Goal: Find contact information: Find contact information

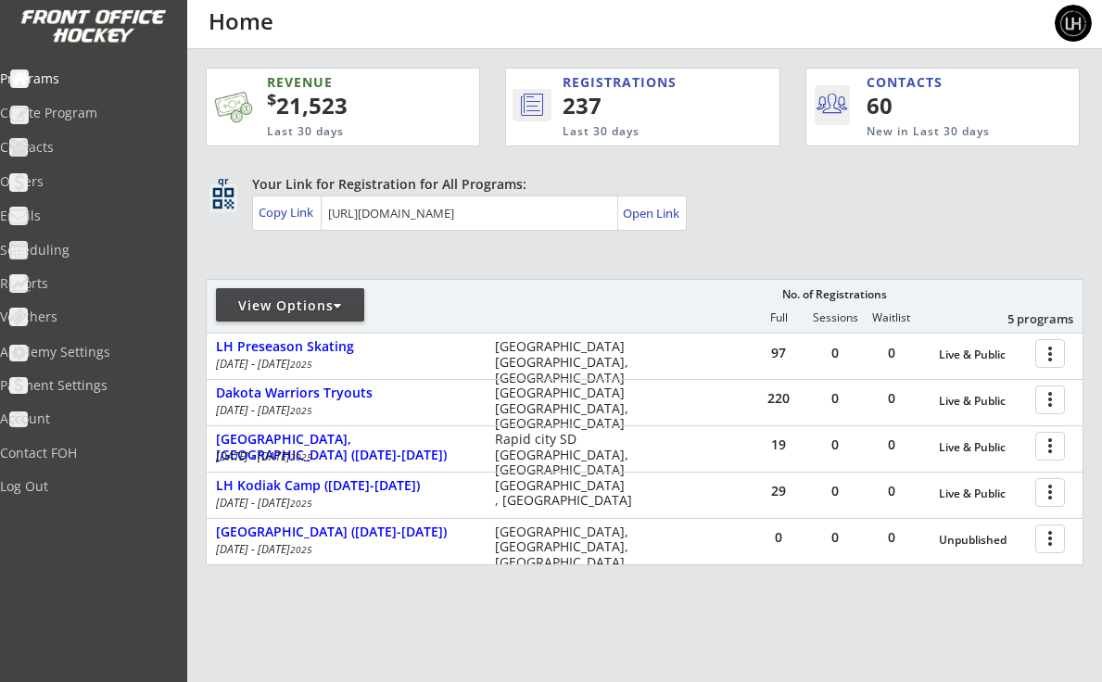
click at [350, 308] on div "View Options" at bounding box center [290, 306] width 148 height 19
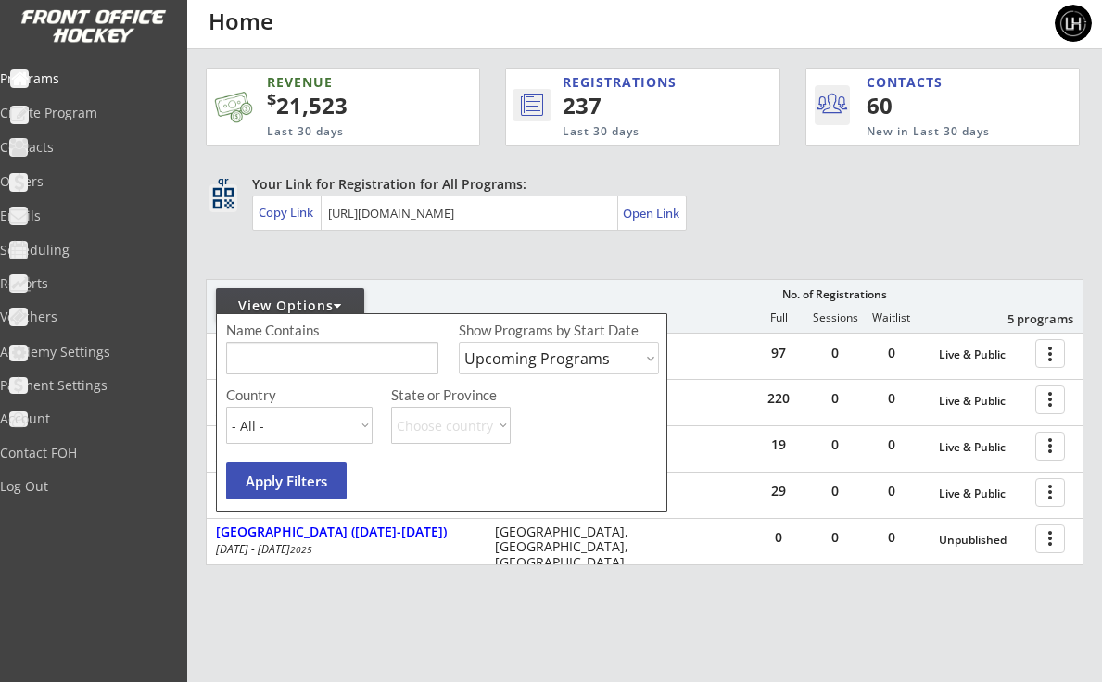
select select ""Past Programs""
click at [284, 479] on button "Apply Filters" at bounding box center [286, 480] width 120 height 37
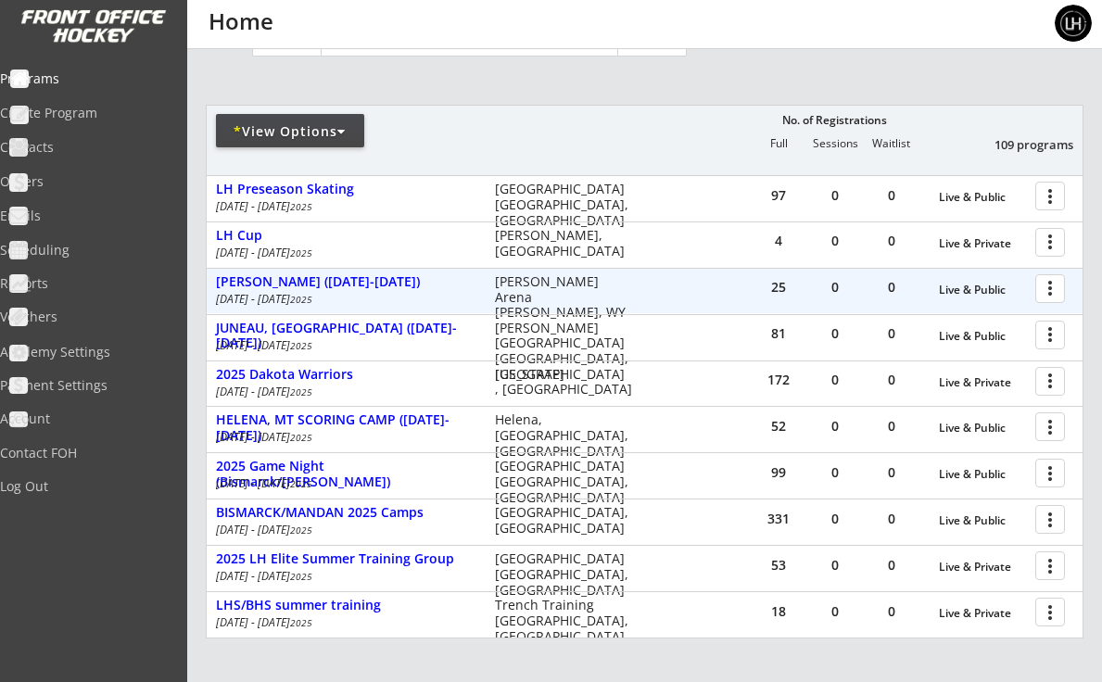
scroll to position [201, 0]
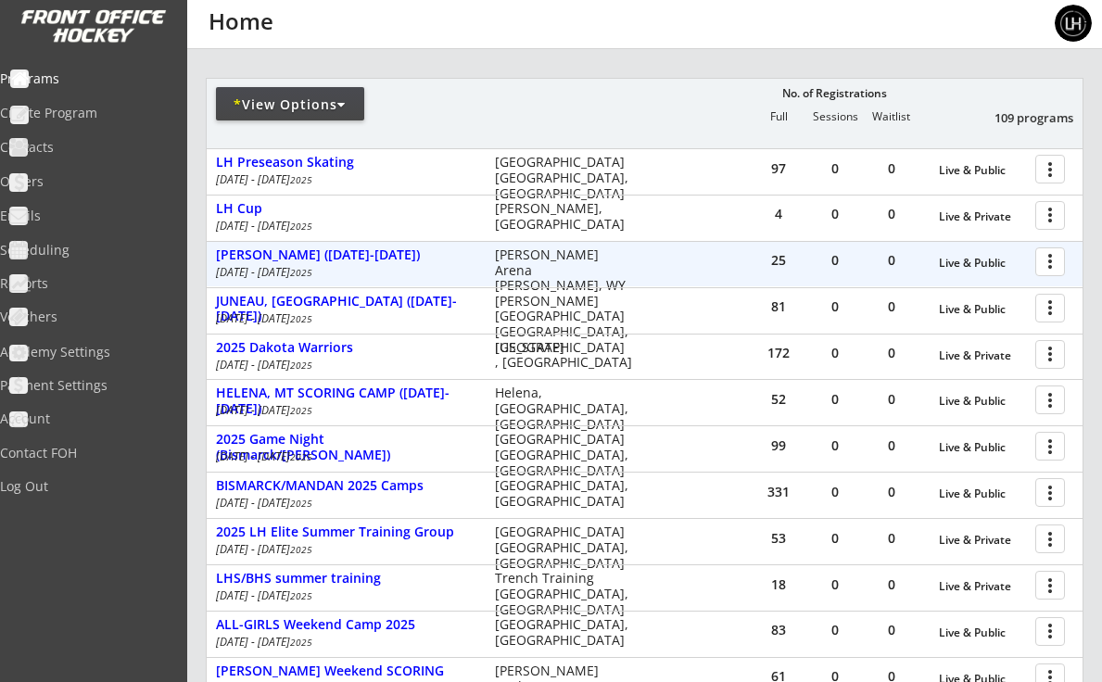
click at [1048, 258] on div at bounding box center [1053, 261] width 32 height 32
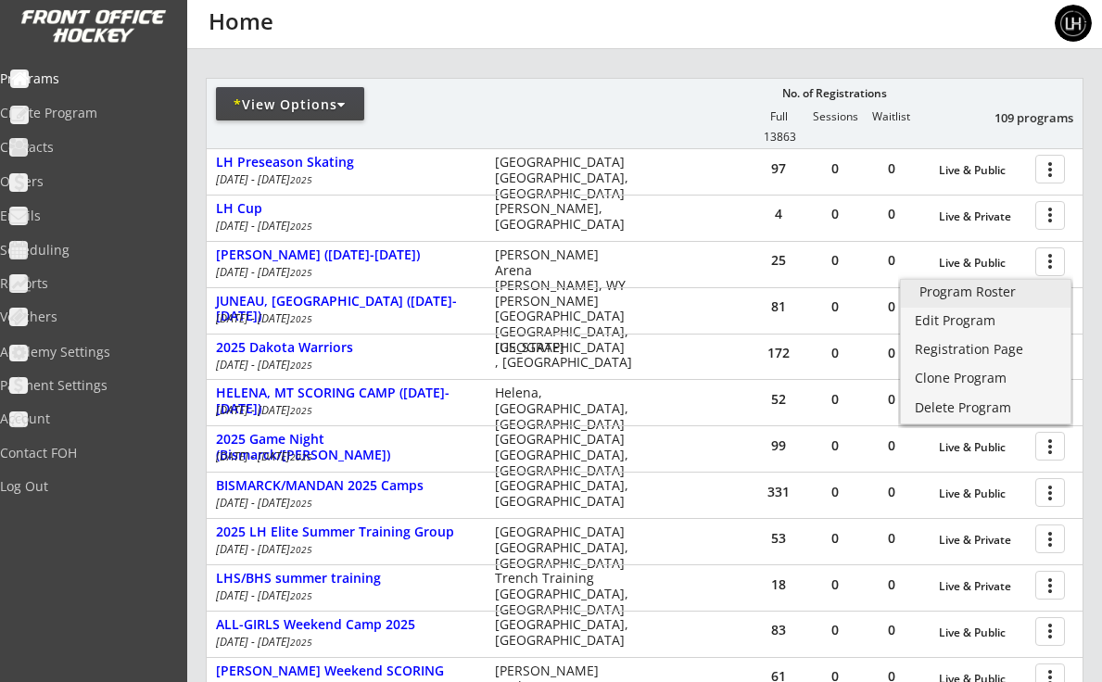
click at [953, 294] on div "Program Roster" at bounding box center [985, 291] width 133 height 13
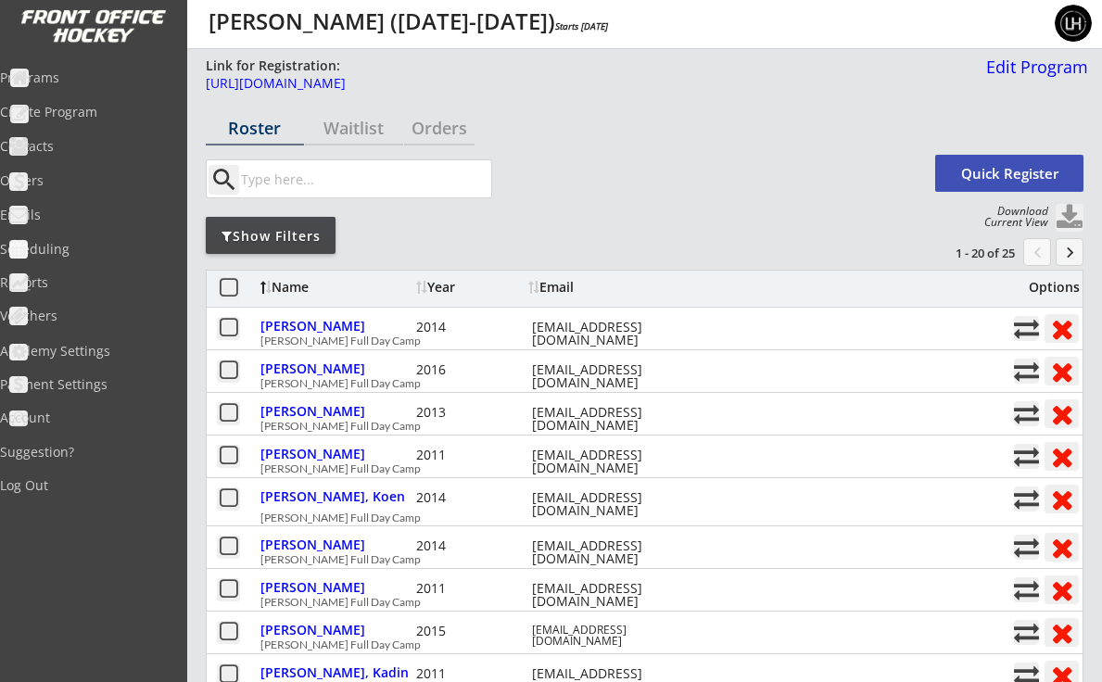
click at [1067, 206] on button at bounding box center [1070, 218] width 28 height 28
select select ""Player Info""
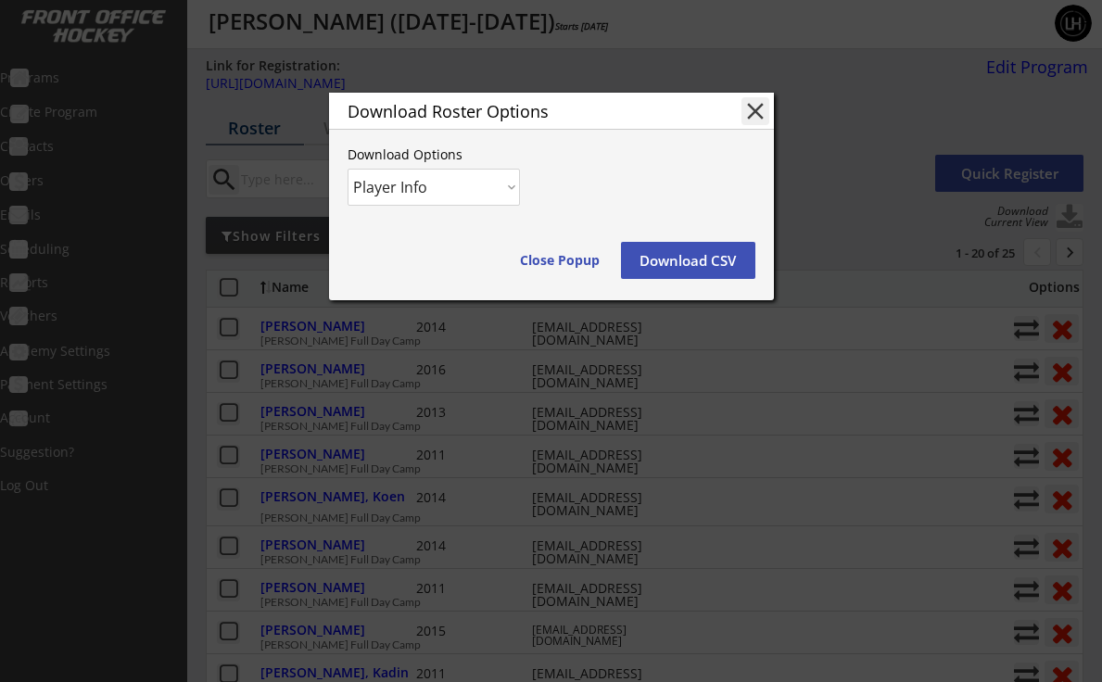
click at [658, 256] on button "Download CSV" at bounding box center [688, 260] width 134 height 37
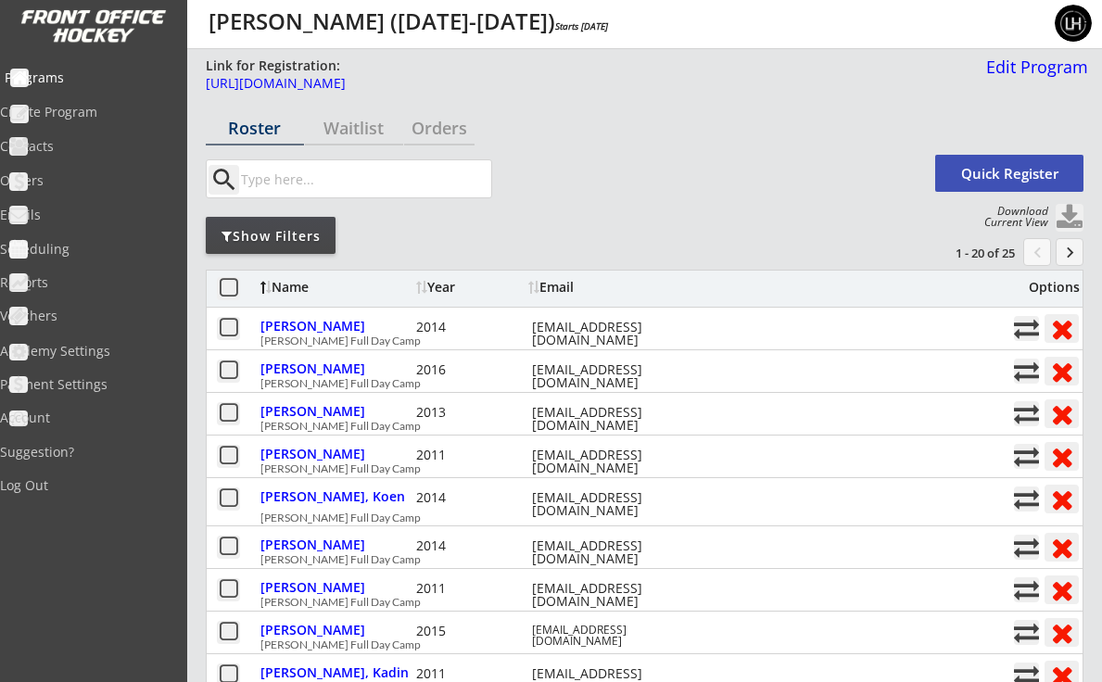
click at [93, 82] on div "Programs" at bounding box center [88, 77] width 167 height 13
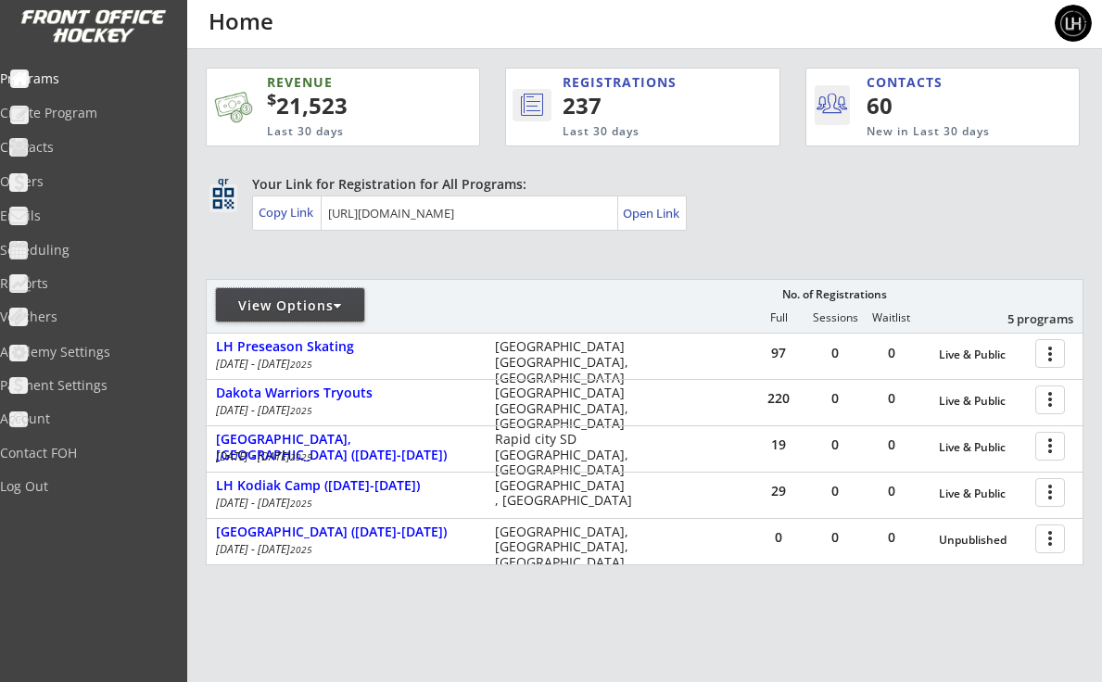
click at [342, 310] on div at bounding box center [338, 305] width 8 height 13
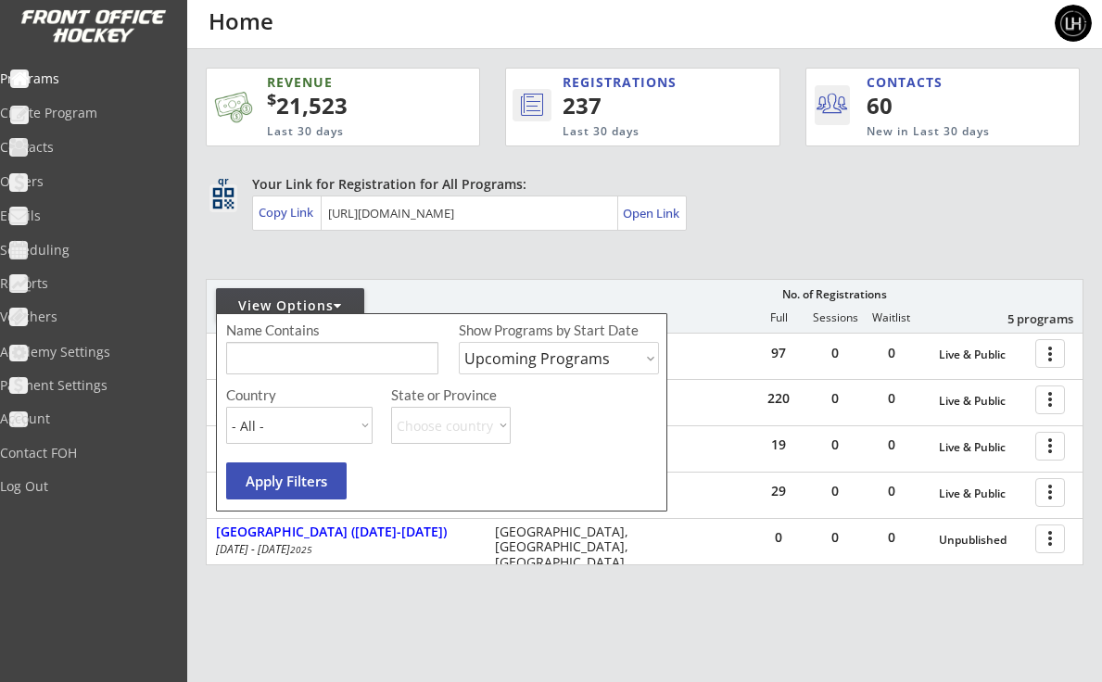
select select ""Past Programs""
click at [304, 473] on button "Apply Filters" at bounding box center [286, 480] width 120 height 37
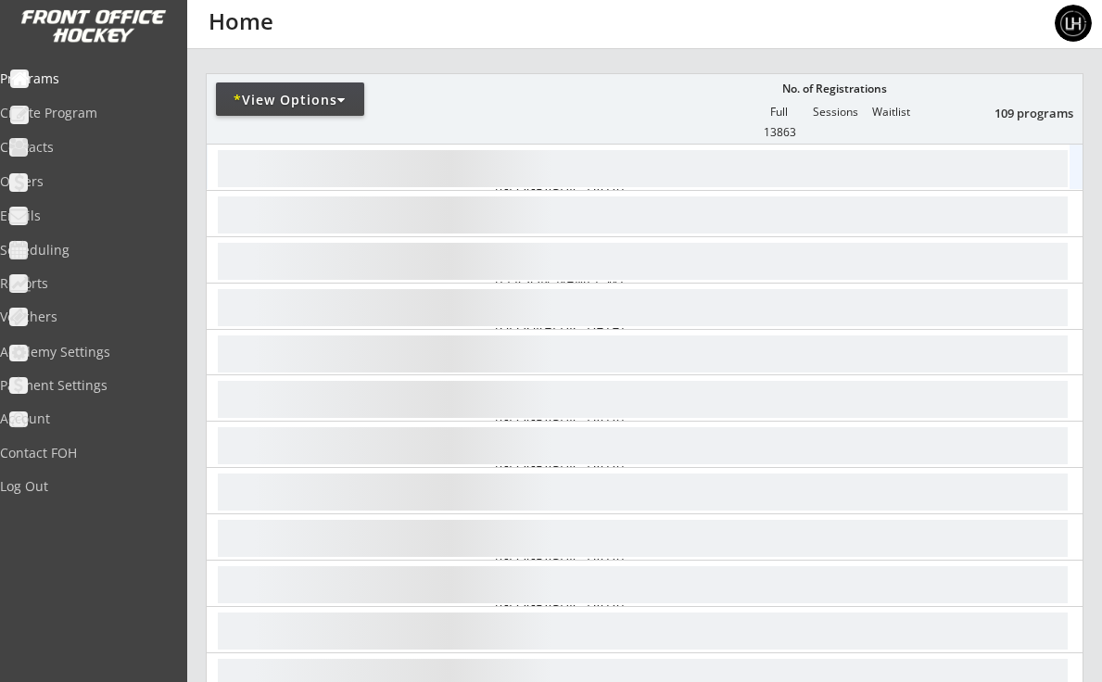
scroll to position [207, 0]
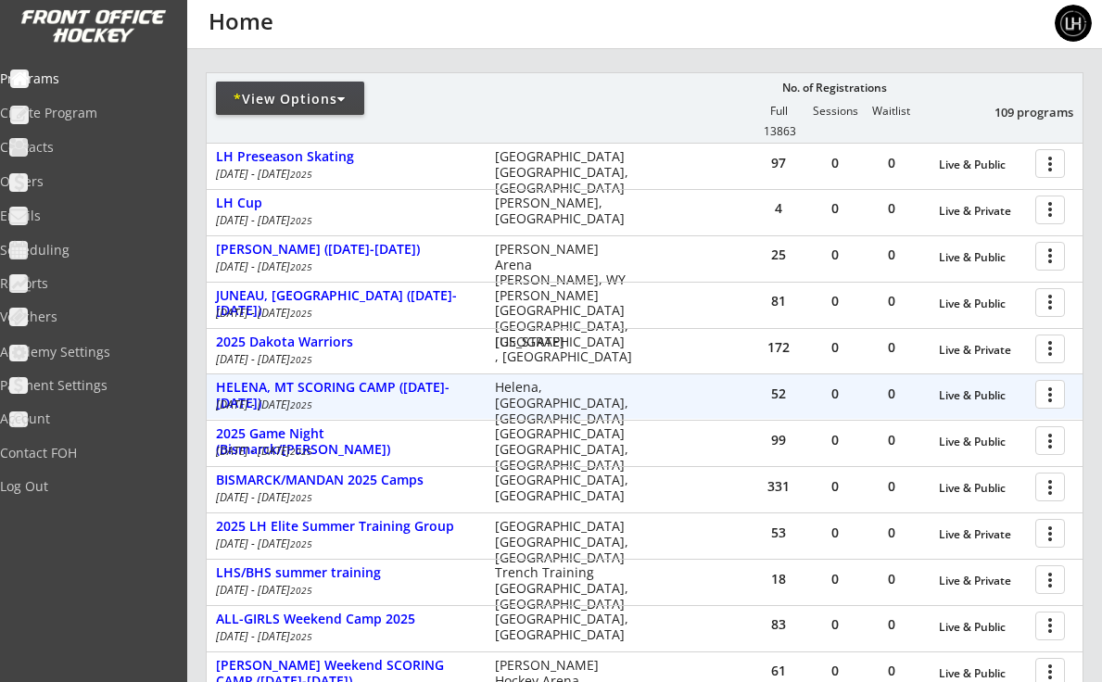
click at [1054, 399] on div at bounding box center [1053, 393] width 32 height 32
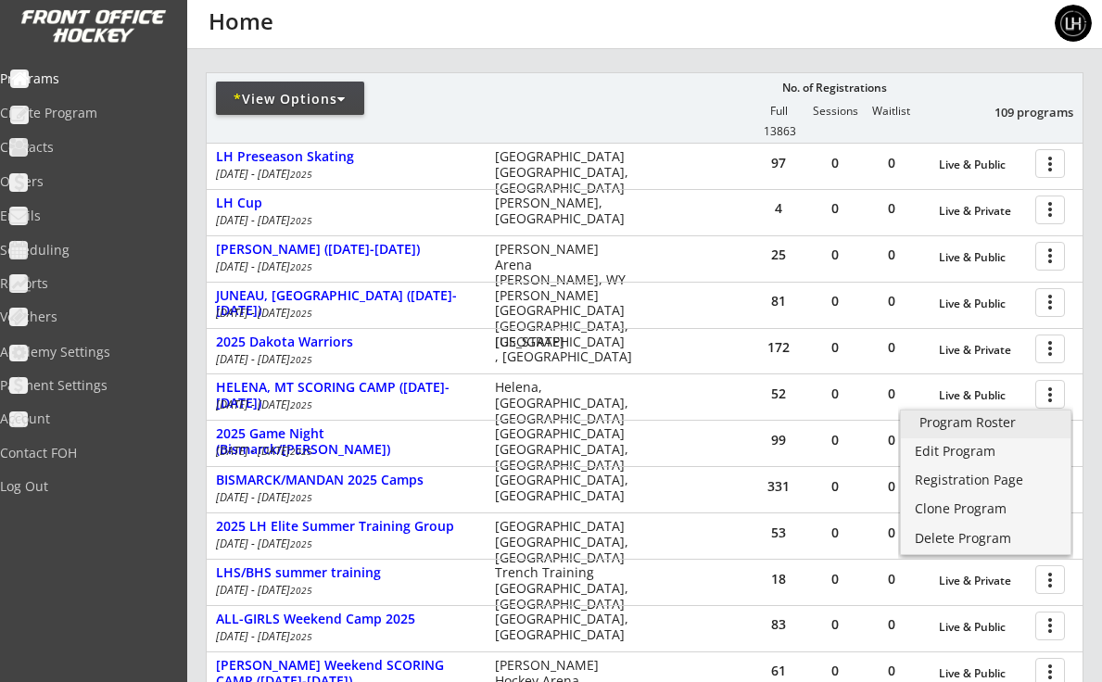
click at [974, 417] on div "Program Roster" at bounding box center [985, 422] width 133 height 13
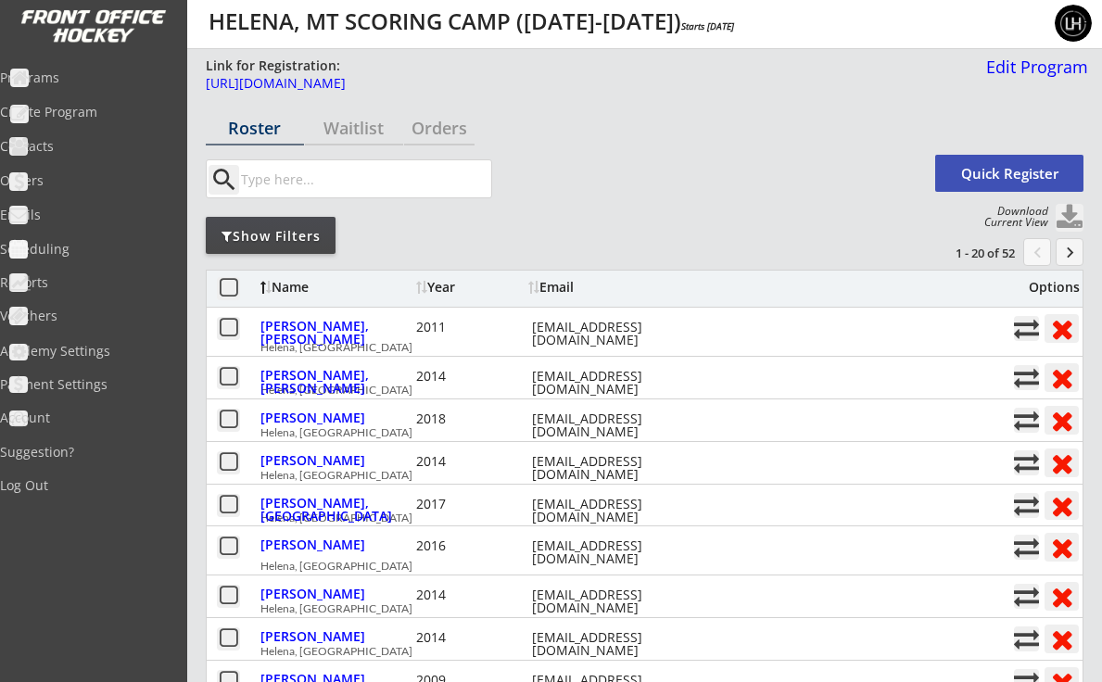
click at [1072, 216] on button at bounding box center [1070, 218] width 28 height 28
select select ""Player Info""
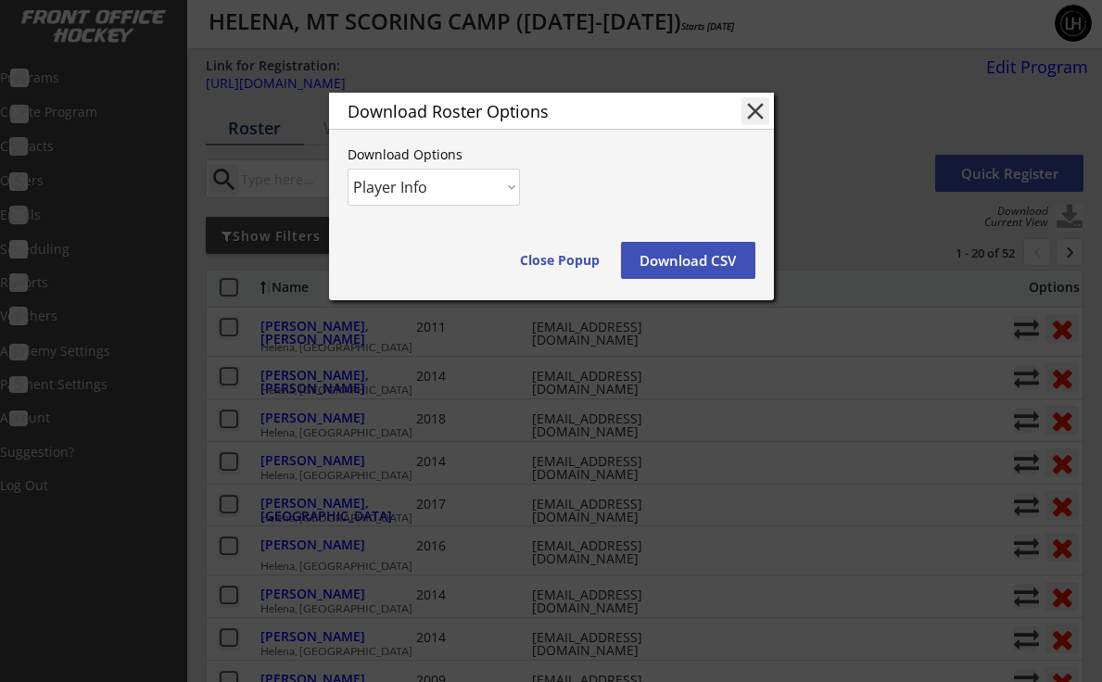
click at [702, 257] on button "Download CSV" at bounding box center [688, 260] width 134 height 37
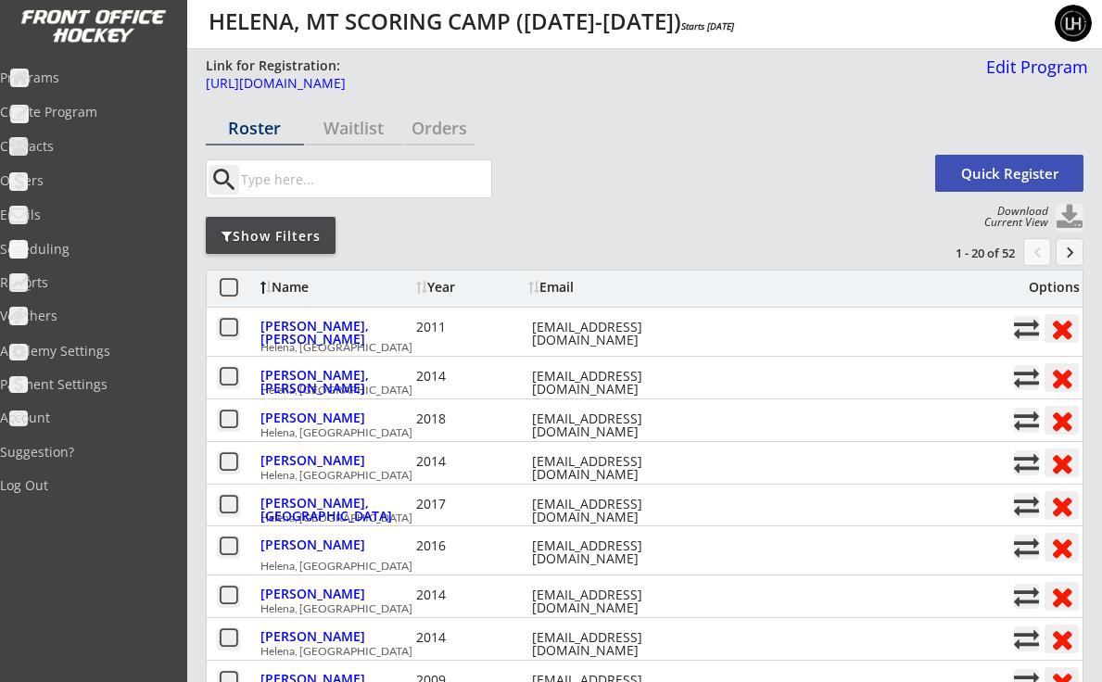
click at [551, 173] on div "search" at bounding box center [568, 178] width 724 height 39
click at [69, 82] on div "Programs" at bounding box center [88, 77] width 167 height 13
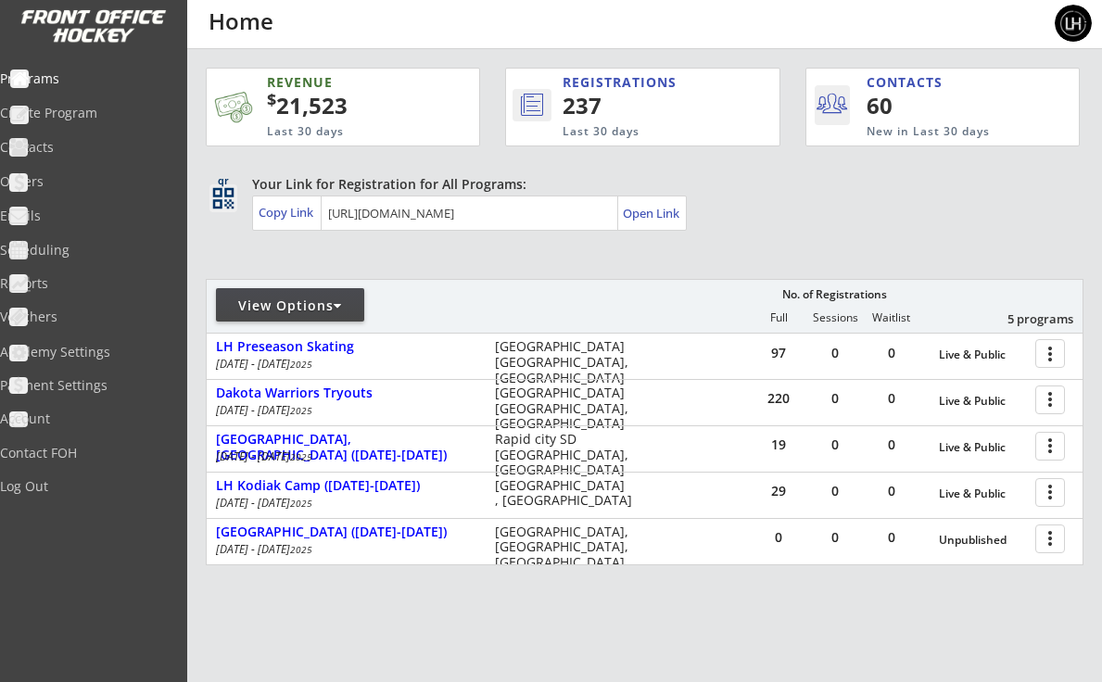
click at [349, 308] on div "View Options" at bounding box center [290, 306] width 148 height 19
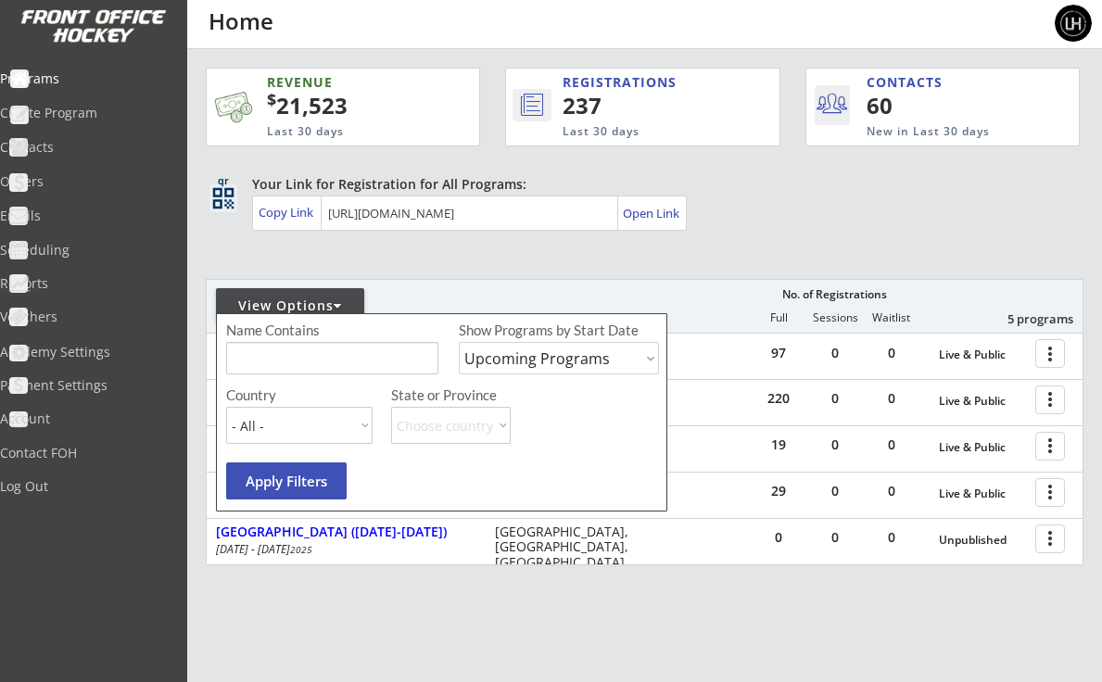
select select ""Past Programs""
click at [275, 489] on button "Apply Filters" at bounding box center [286, 480] width 120 height 37
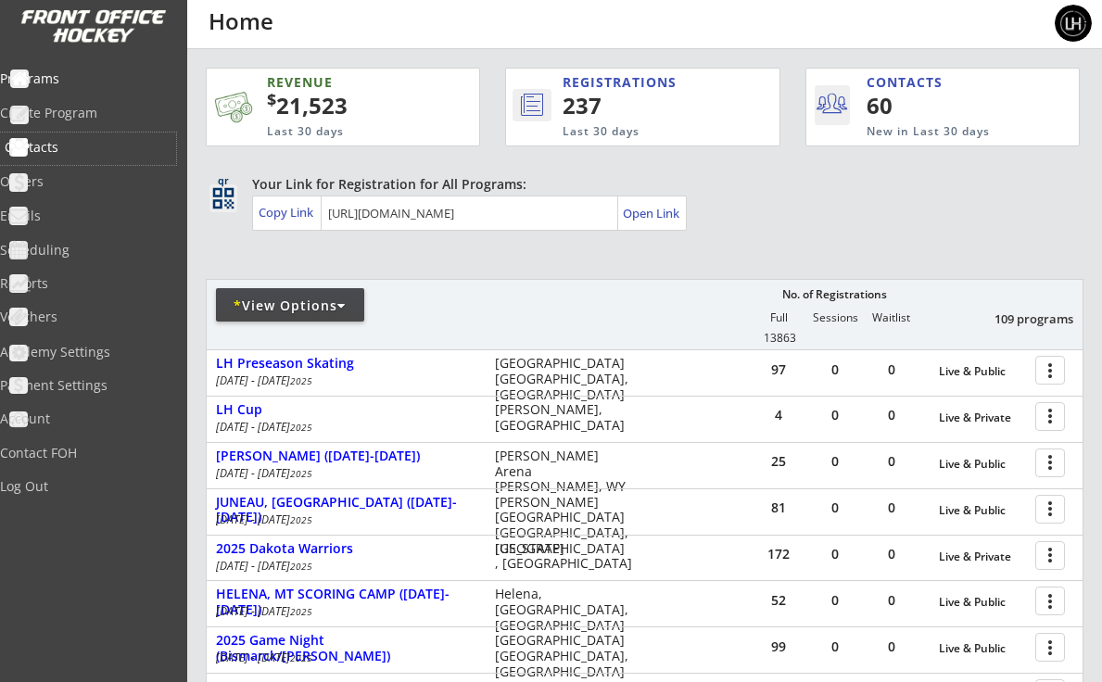
click at [72, 141] on div "Contacts" at bounding box center [88, 147] width 167 height 13
select select ""Players""
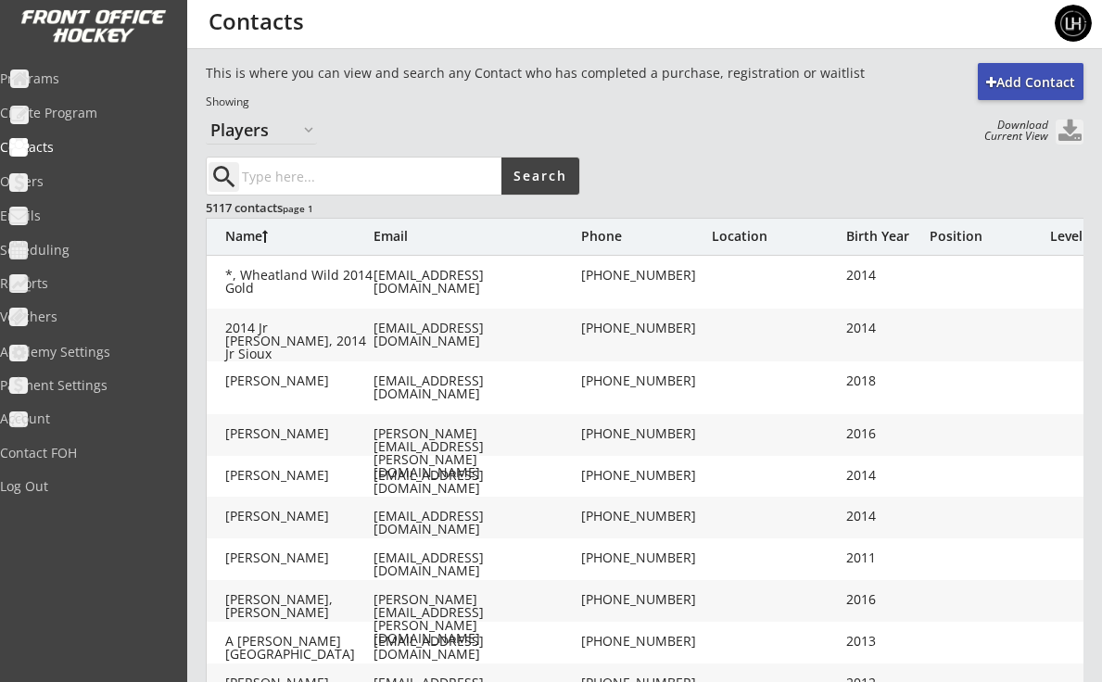
click at [287, 182] on input "input" at bounding box center [369, 176] width 263 height 37
type input "south dakota"
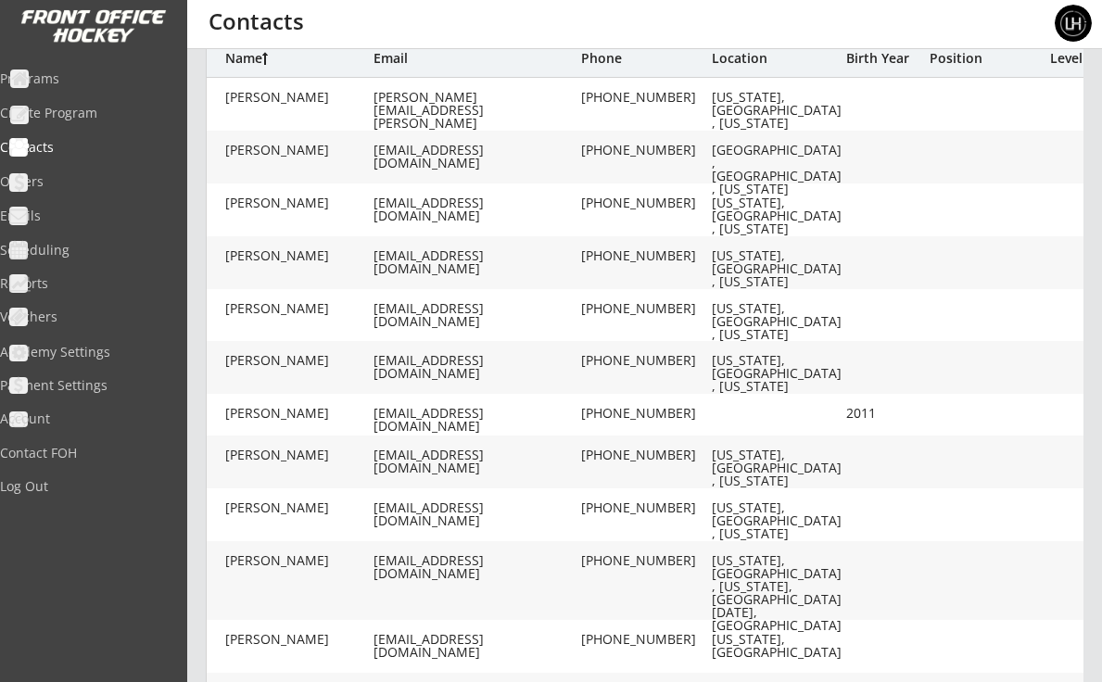
scroll to position [319, 0]
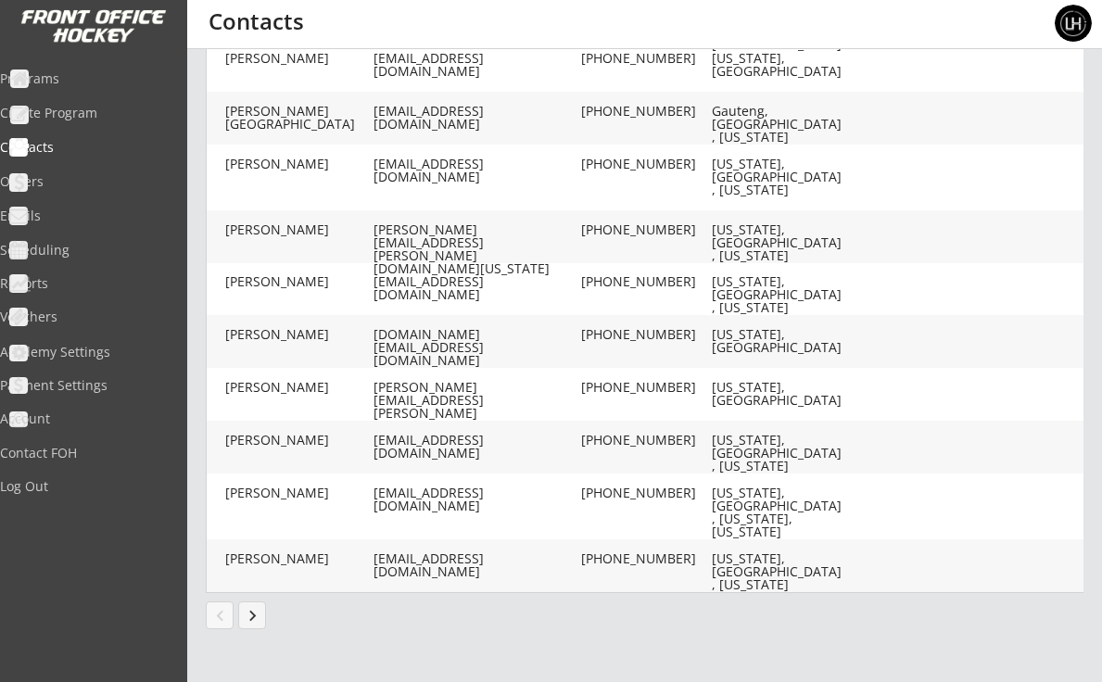
click at [248, 611] on button "keyboard_arrow_right" at bounding box center [252, 615] width 28 height 28
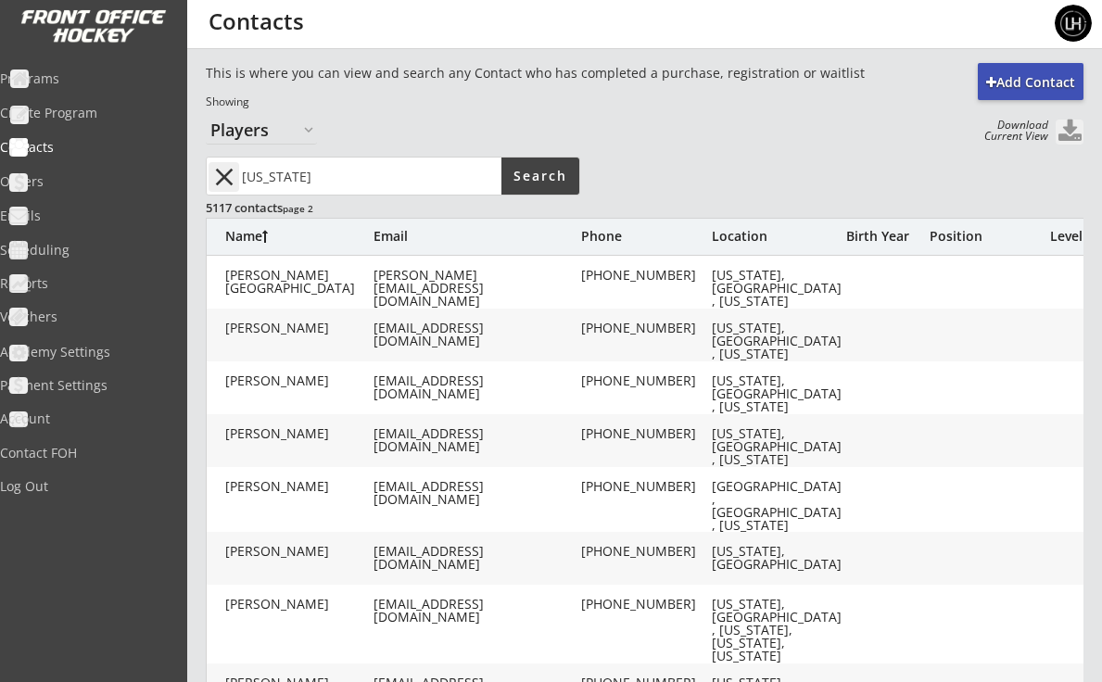
click at [1059, 135] on button at bounding box center [1070, 132] width 28 height 25
click at [1073, 129] on button at bounding box center [1070, 132] width 28 height 25
click at [1057, 132] on button at bounding box center [1070, 132] width 28 height 25
click at [621, 125] on div "This is where you can view and search any Contact who has completed a purchase,…" at bounding box center [591, 104] width 771 height 81
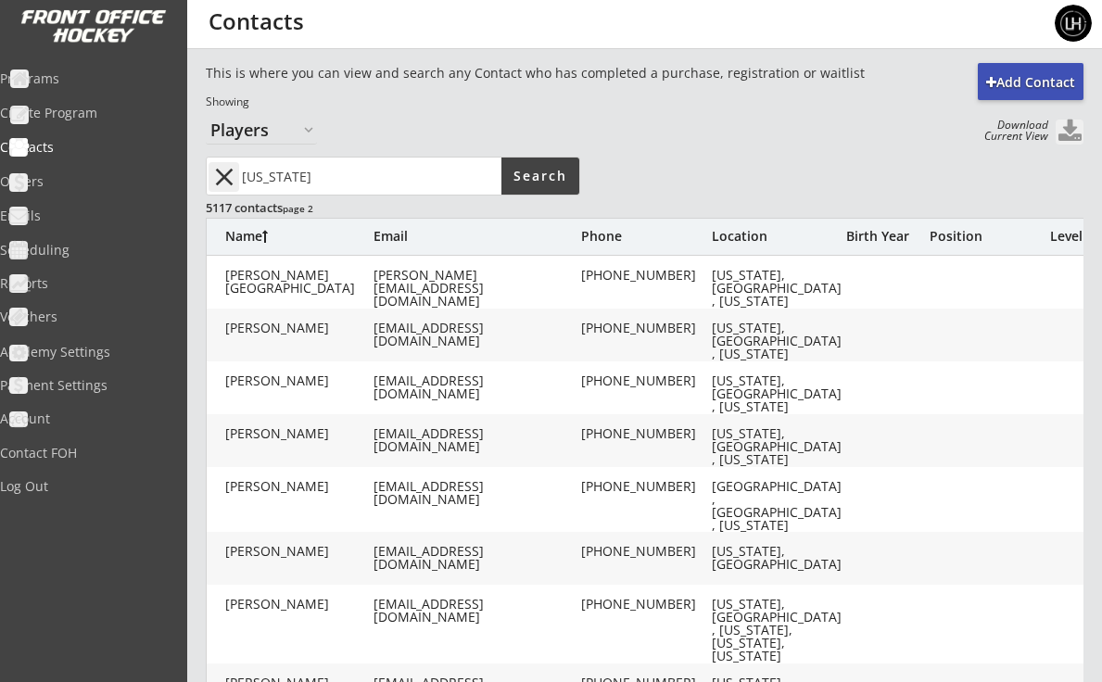
click at [348, 173] on input "input" at bounding box center [369, 176] width 263 height 37
drag, startPoint x: 348, startPoint y: 173, endPoint x: 561, endPoint y: 176, distance: 213.2
click at [561, 176] on button "Search" at bounding box center [540, 176] width 78 height 37
click at [529, 180] on button "Search" at bounding box center [540, 176] width 78 height 37
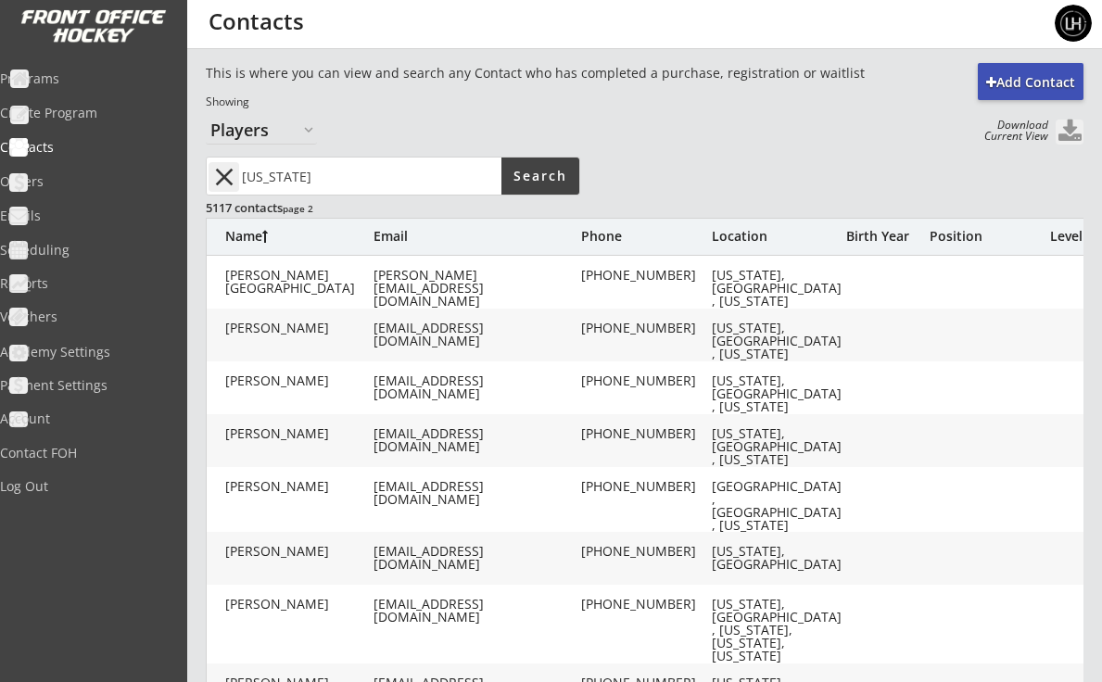
click at [364, 184] on input "input" at bounding box center [369, 176] width 263 height 37
click at [75, 141] on div "Contacts" at bounding box center [88, 147] width 167 height 13
click at [224, 177] on button "close" at bounding box center [224, 177] width 31 height 30
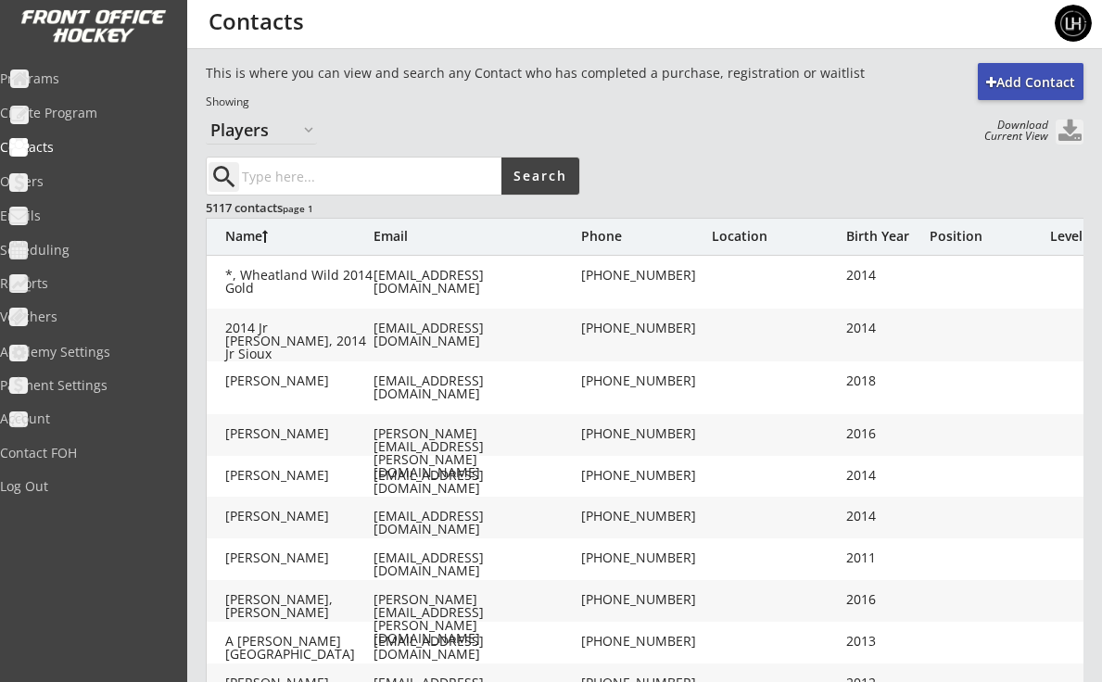
click at [279, 181] on input "input" at bounding box center [369, 176] width 263 height 37
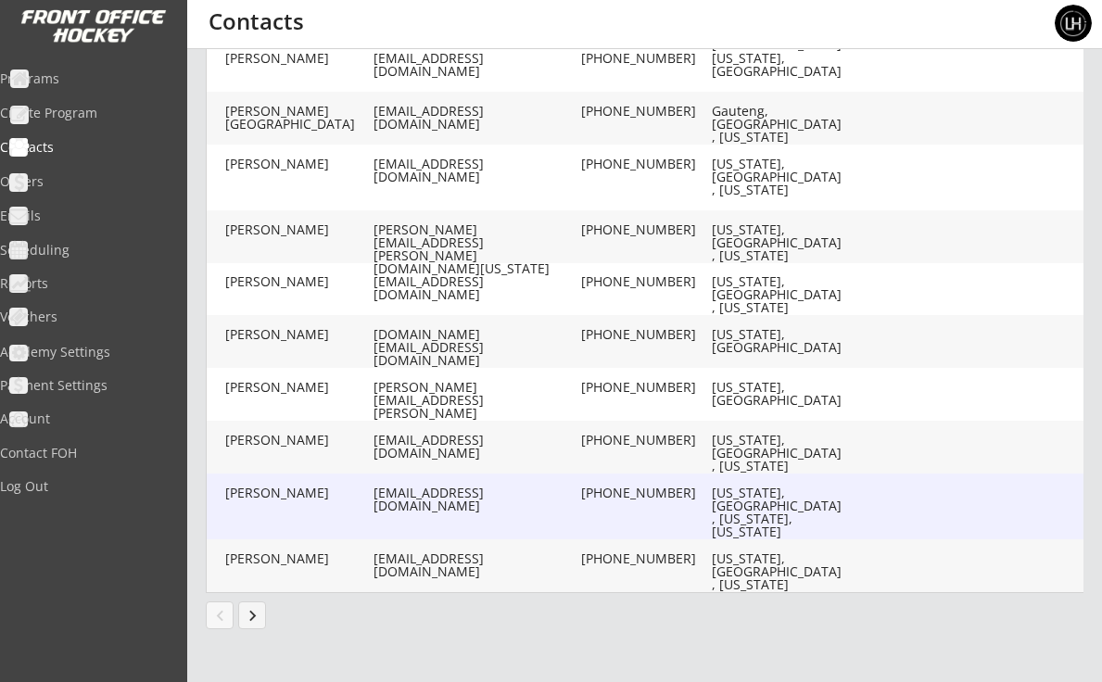
scroll to position [759, 0]
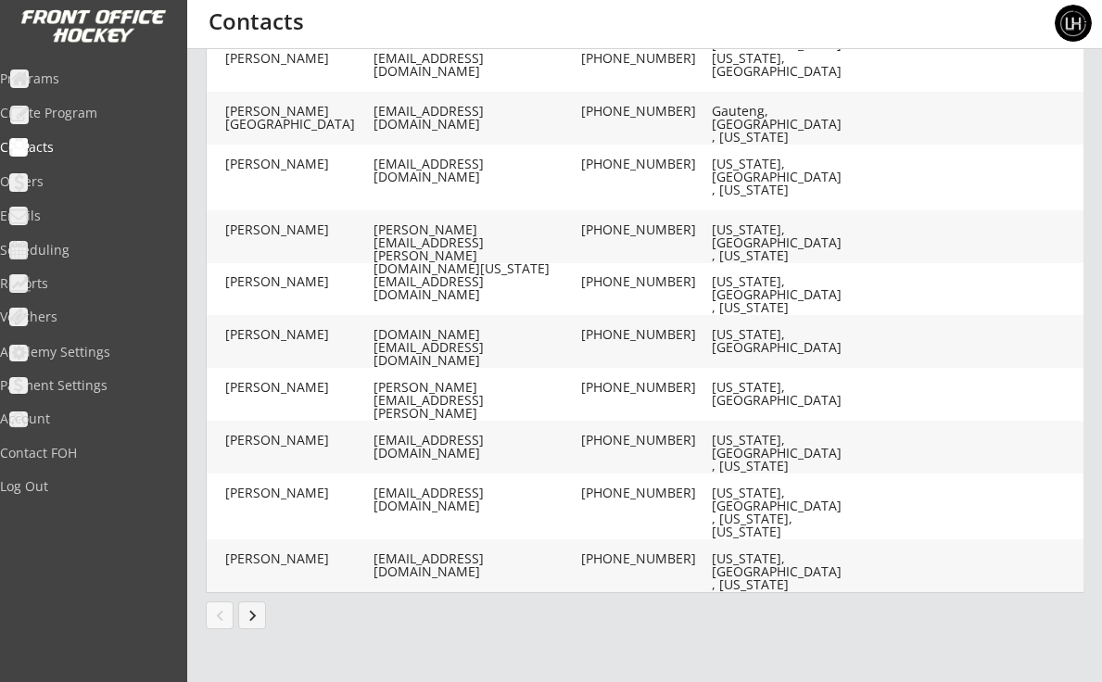
type input "South Dakota"
click at [251, 614] on button "keyboard_arrow_right" at bounding box center [252, 615] width 28 height 28
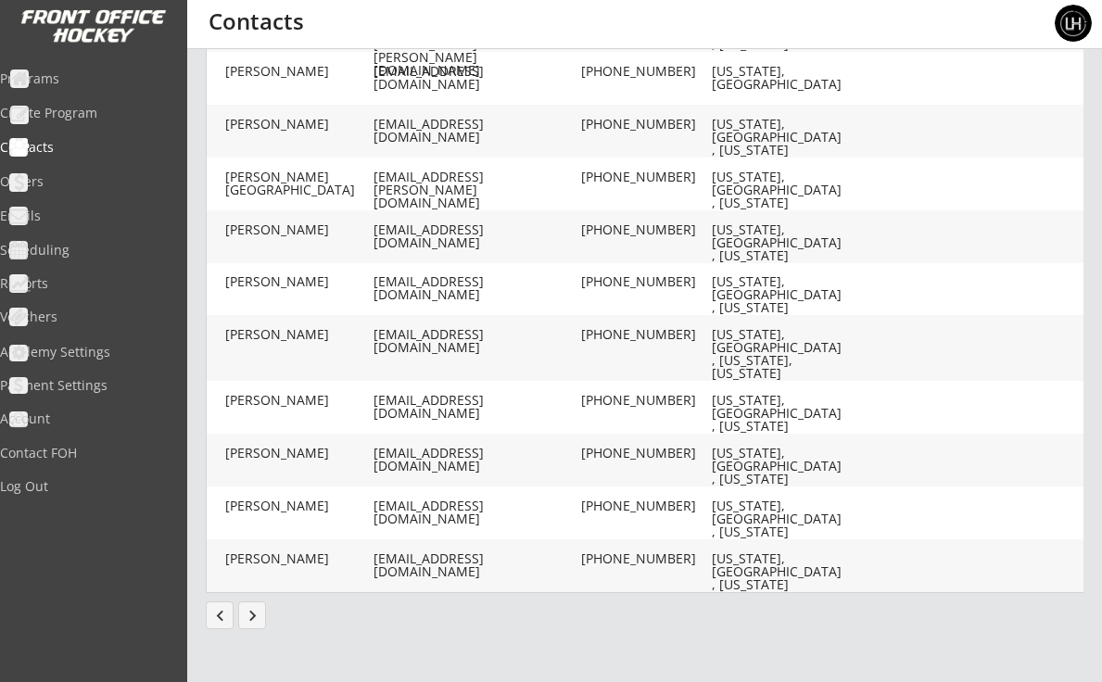
scroll to position [770, 0]
click at [216, 622] on button "chevron_left" at bounding box center [220, 615] width 28 height 28
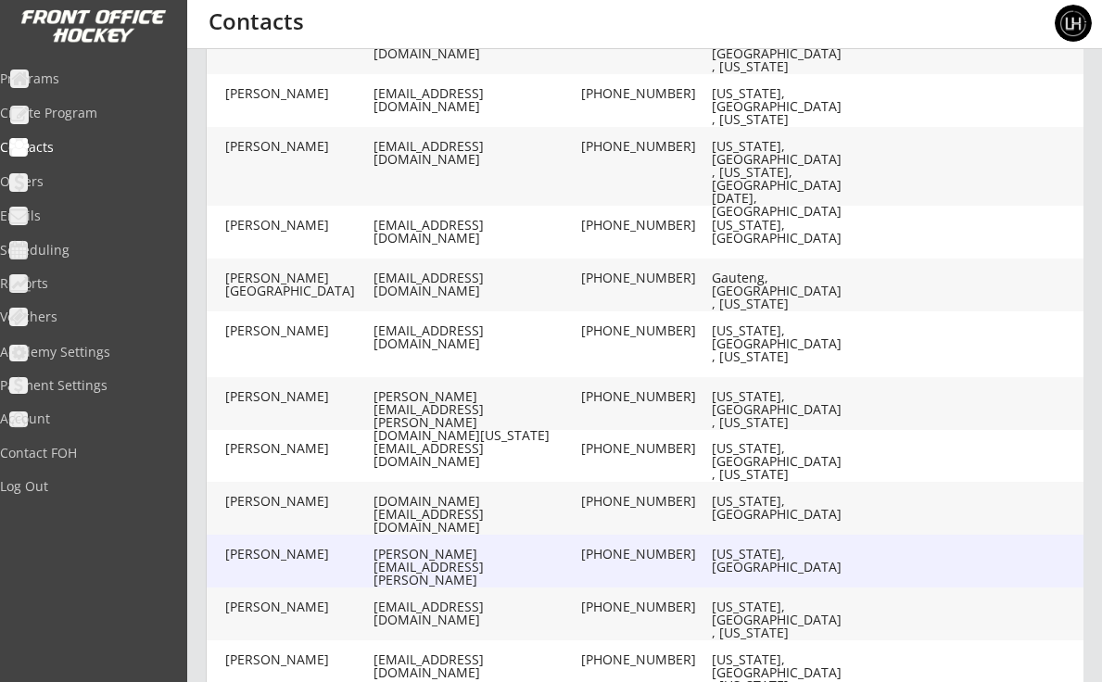
scroll to position [589, 0]
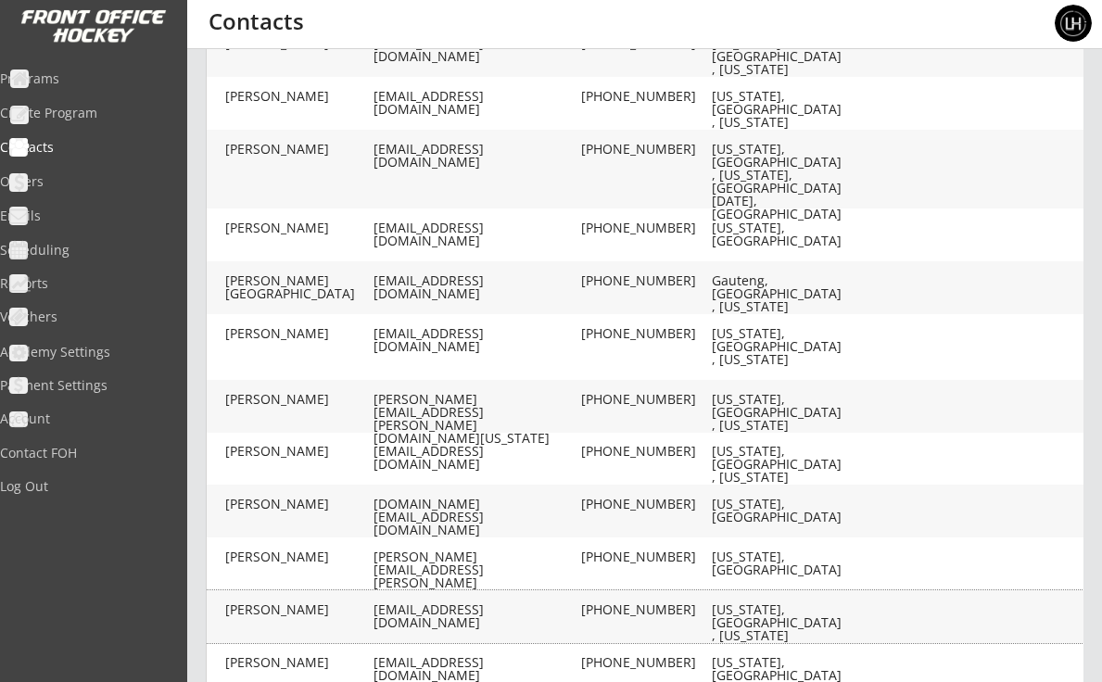
drag, startPoint x: 572, startPoint y: 595, endPoint x: 372, endPoint y: 602, distance: 200.3
click at [372, 603] on div "Bowers, Stephen stephenorienbowers@gmail.com (605) 222-8820 South Dakota, Unite…" at bounding box center [716, 616] width 1019 height 26
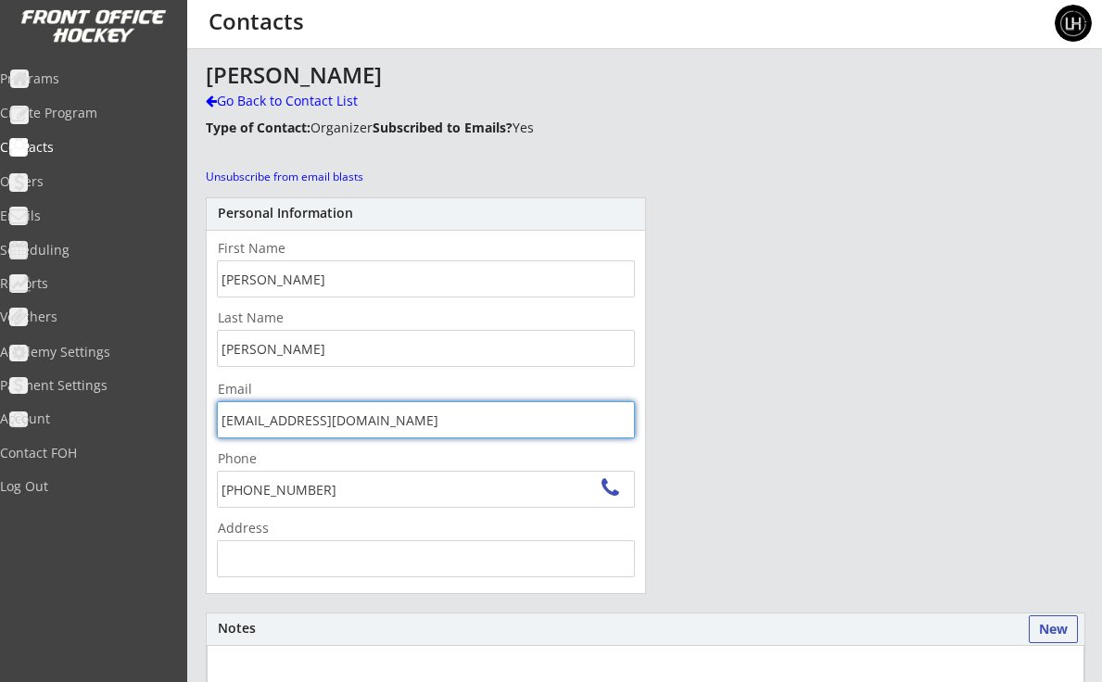
drag, startPoint x: 426, startPoint y: 422, endPoint x: 208, endPoint y: 422, distance: 218.7
click at [208, 422] on div "Email stephenorienbowers@gmail.com" at bounding box center [426, 411] width 438 height 56
